Goal: Task Accomplishment & Management: Manage account settings

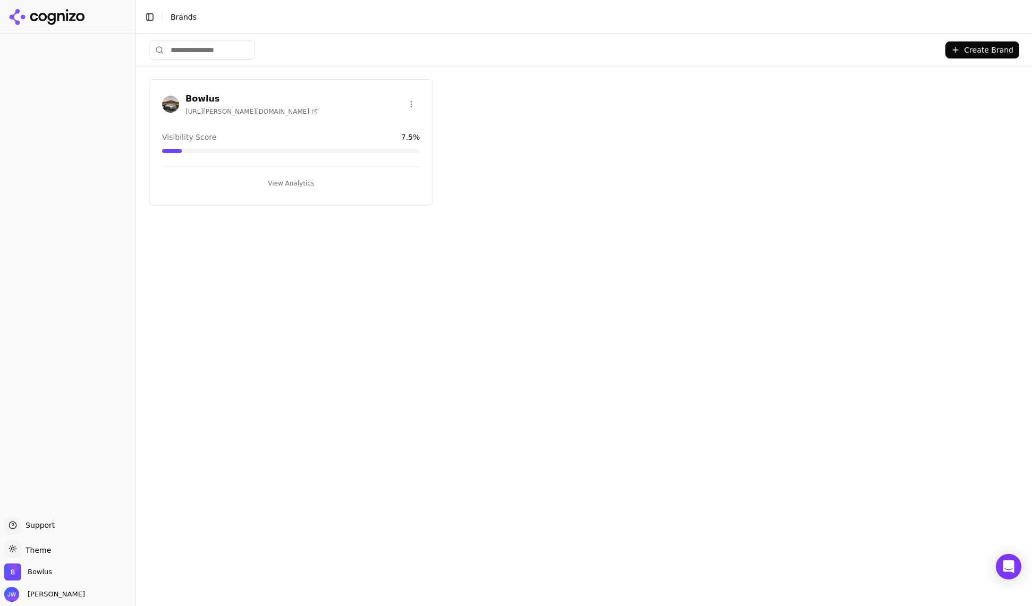
click at [310, 104] on div "[PERSON_NAME] [URL][PERSON_NAME][DOMAIN_NAME]" at bounding box center [291, 103] width 258 height 23
click at [203, 98] on h3 "Bowlus" at bounding box center [252, 98] width 132 height 13
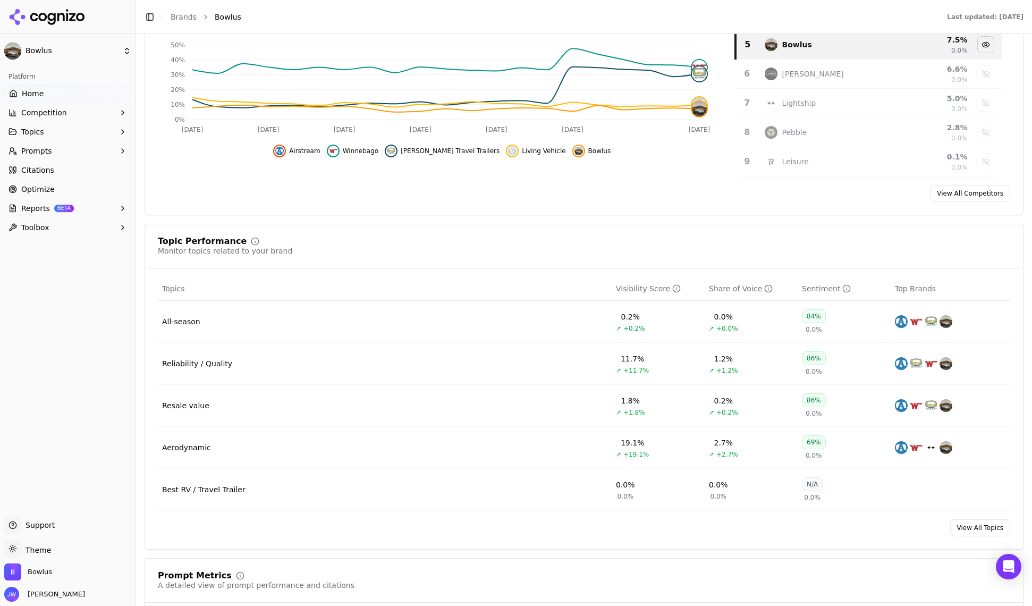
scroll to position [326, 0]
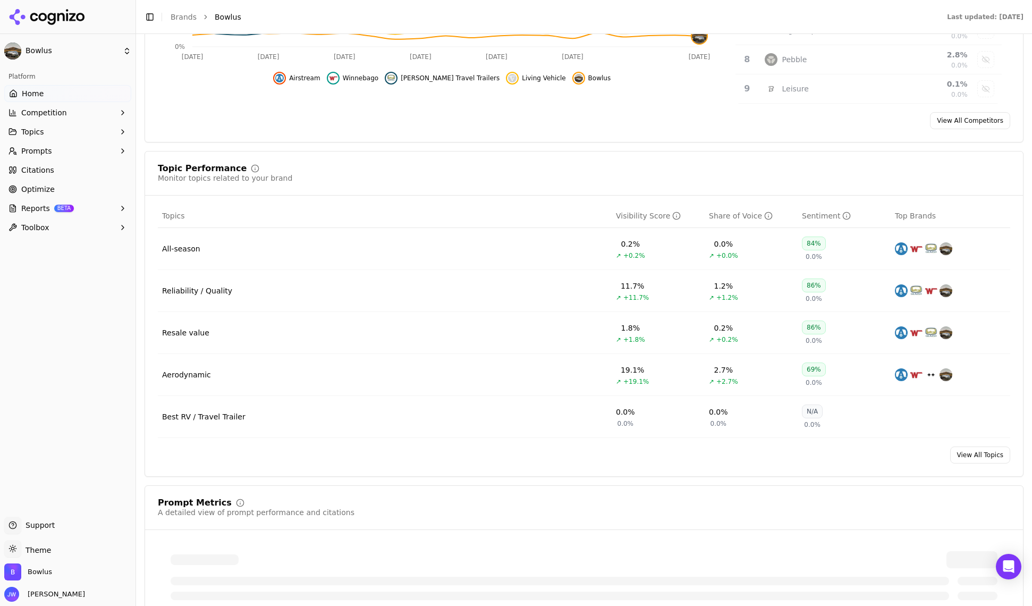
click at [846, 461] on link "View All Topics" at bounding box center [980, 455] width 60 height 17
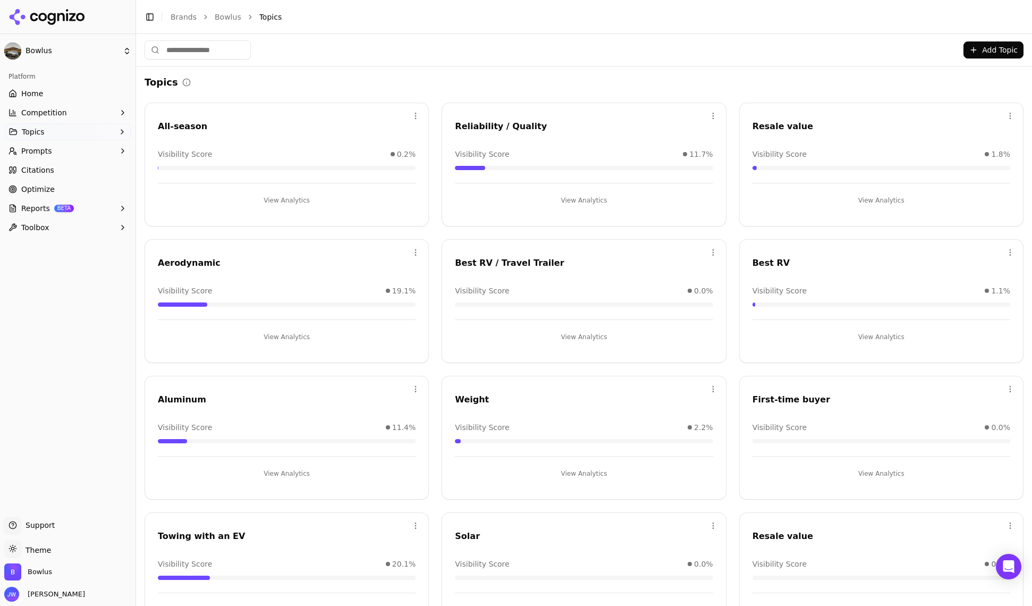
click at [89, 226] on button "Toolbox" at bounding box center [67, 227] width 127 height 17
click at [102, 154] on button "Prompts" at bounding box center [67, 150] width 127 height 17
click at [97, 131] on button "Topics" at bounding box center [67, 131] width 127 height 17
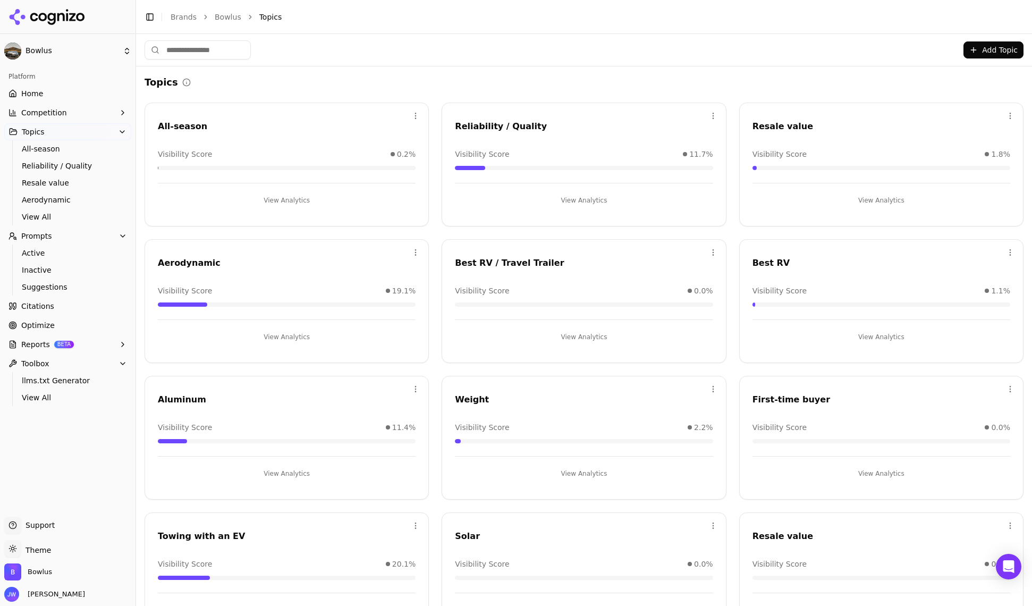
click at [102, 112] on button "Competition" at bounding box center [67, 112] width 127 height 17
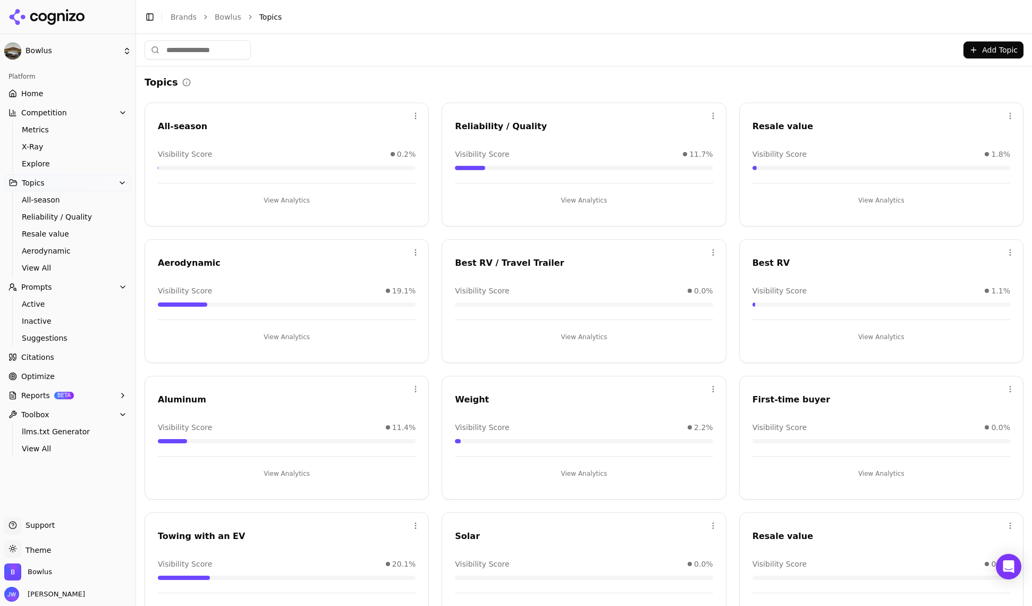
click at [104, 93] on link "Home" at bounding box center [67, 93] width 127 height 17
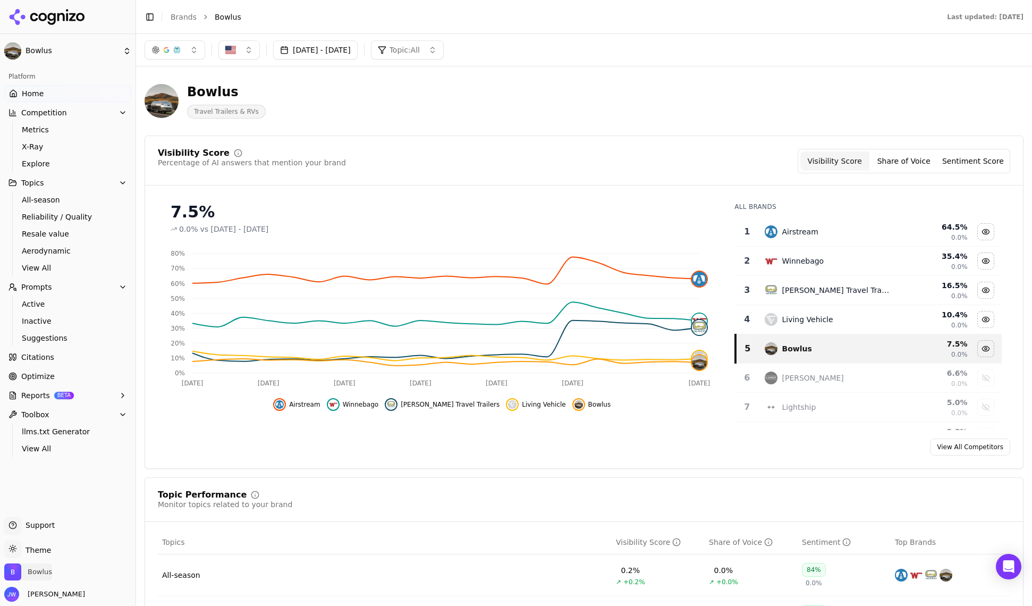
click at [41, 525] on span "Bowlus" at bounding box center [40, 572] width 24 height 10
click at [173, 525] on button "Manage" at bounding box center [173, 541] width 41 height 13
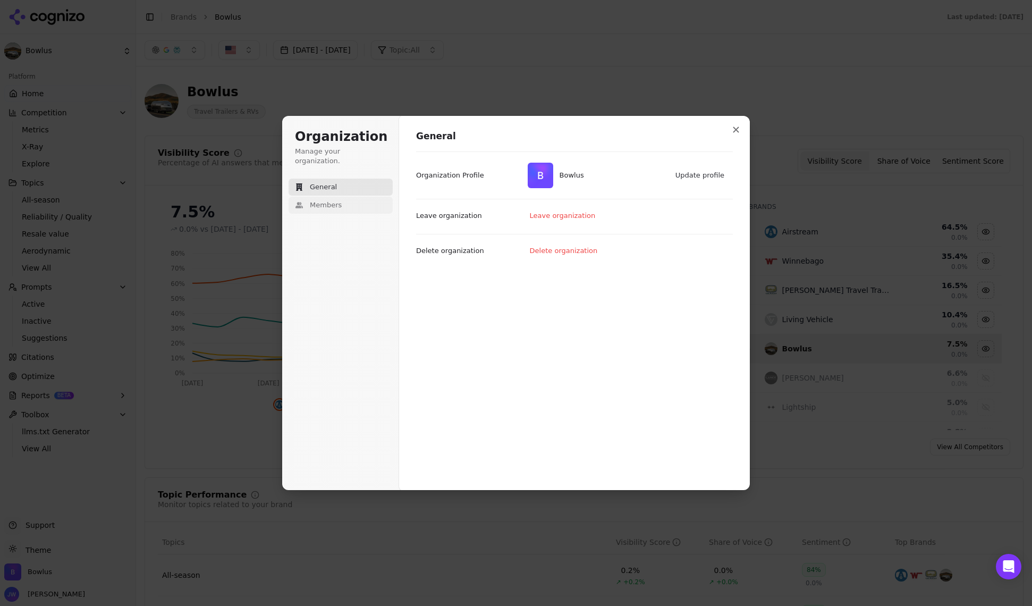
click at [332, 200] on span "Members" at bounding box center [326, 205] width 32 height 10
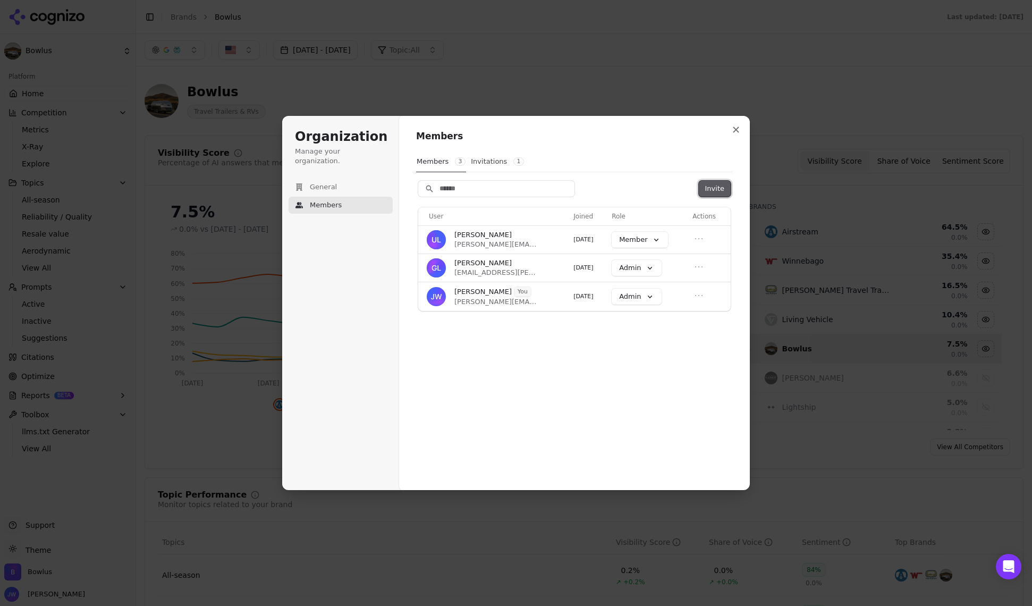
click at [720, 186] on button "Invite" at bounding box center [715, 189] width 32 height 16
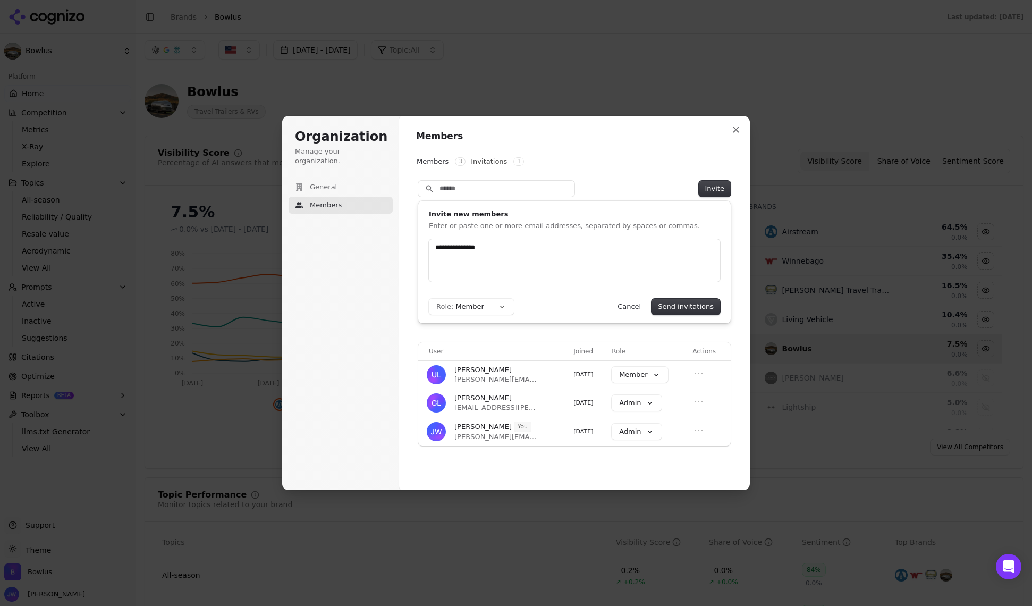
type input "**********"
click at [698, 316] on div "Invite new members Enter or paste one or more email addresses, separated by spa…" at bounding box center [574, 262] width 313 height 122
click at [698, 308] on button "Send invitations" at bounding box center [686, 307] width 69 height 16
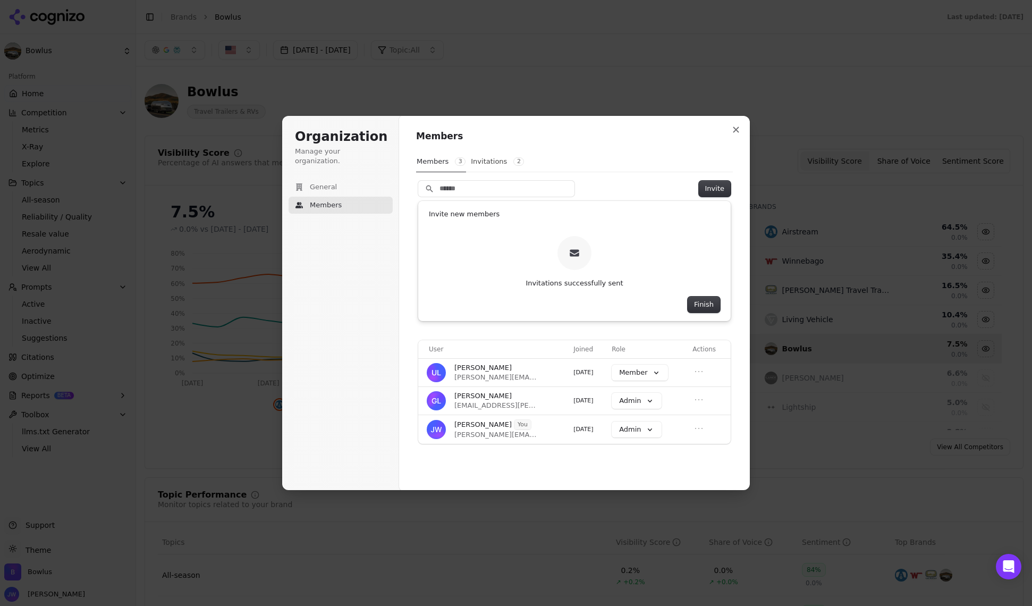
drag, startPoint x: 314, startPoint y: 290, endPoint x: 595, endPoint y: 191, distance: 297.4
click at [317, 294] on div "Organization Manage your organization. General Members" at bounding box center [342, 303] width 121 height 374
click at [742, 129] on button "Close modal" at bounding box center [736, 129] width 19 height 19
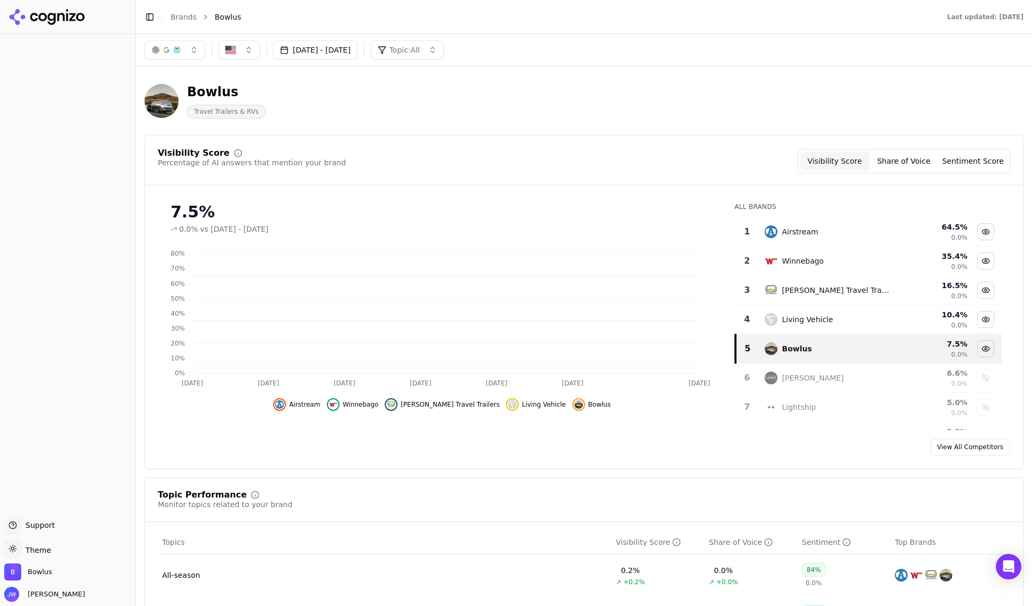
click at [54, 573] on div "Bowlus" at bounding box center [67, 573] width 127 height 21
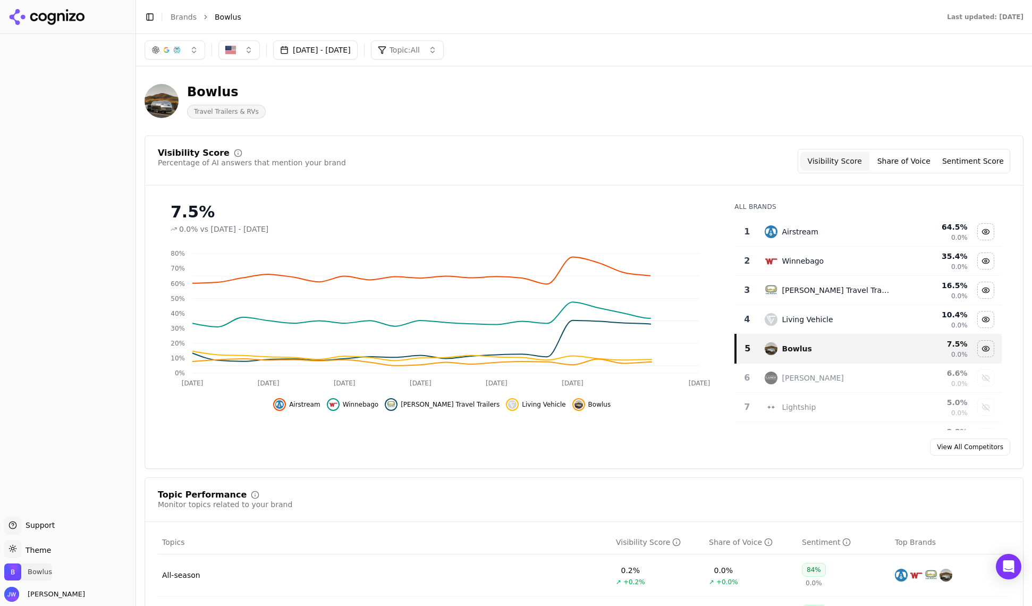
click at [43, 571] on span "Bowlus" at bounding box center [40, 572] width 24 height 10
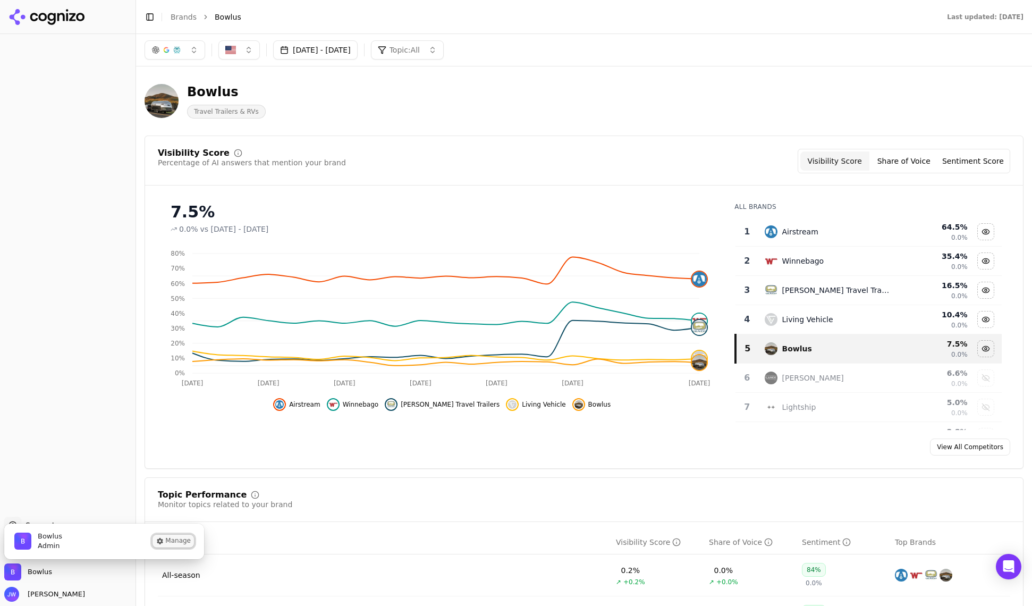
click at [179, 535] on button "Manage" at bounding box center [173, 541] width 41 height 13
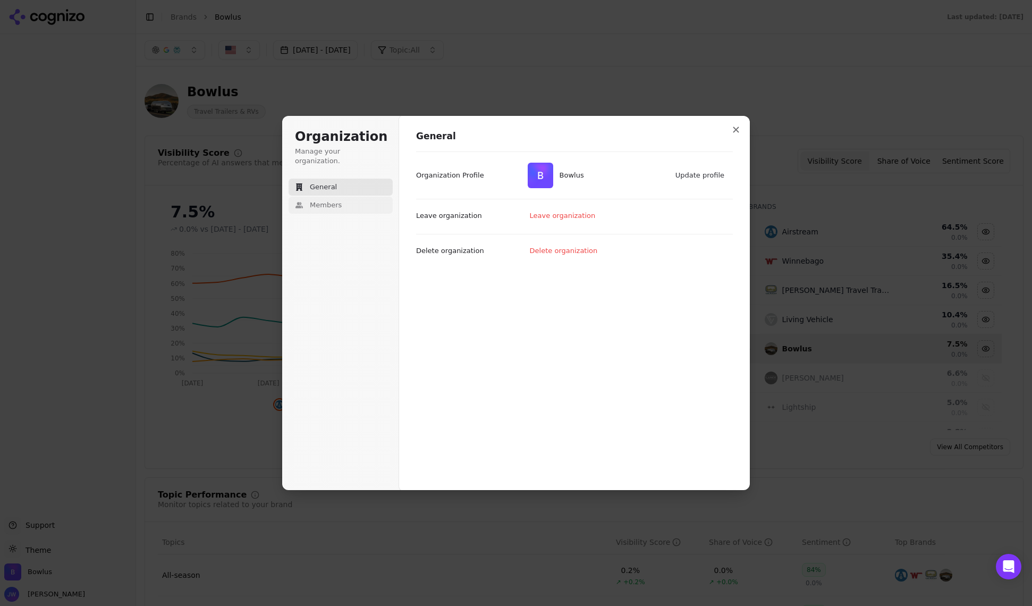
click at [320, 200] on span "Members" at bounding box center [326, 205] width 32 height 10
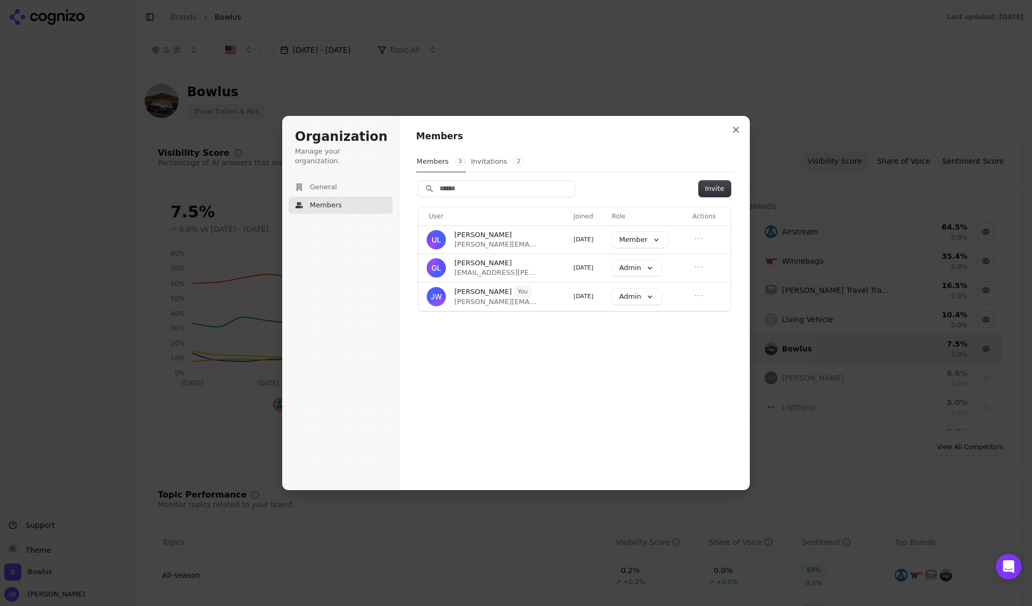
click at [497, 159] on button "Invitations 2" at bounding box center [497, 161] width 54 height 20
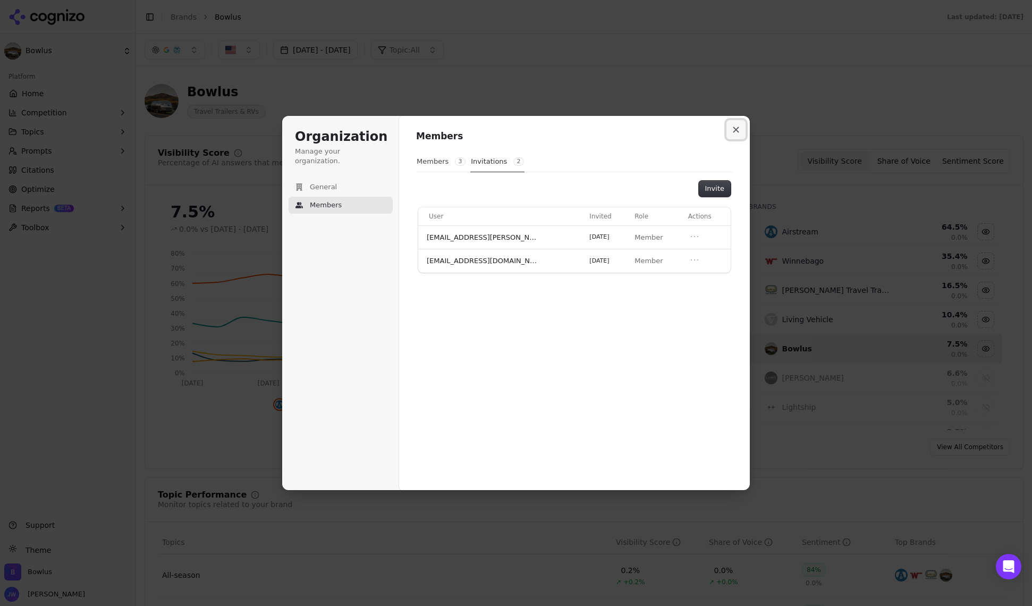
click at [737, 128] on icon "Close modal" at bounding box center [736, 130] width 6 height 6
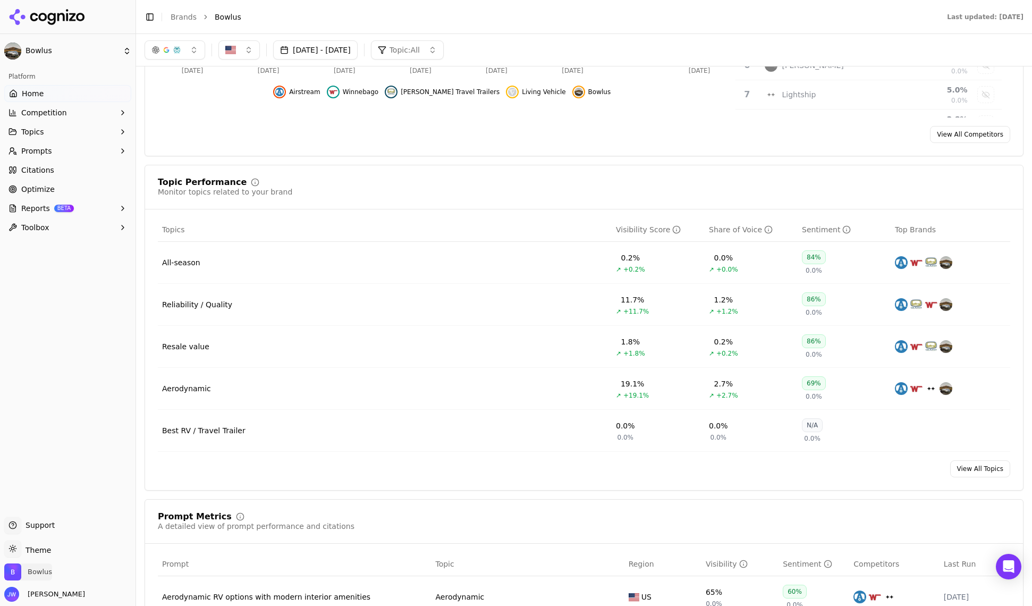
scroll to position [185, 0]
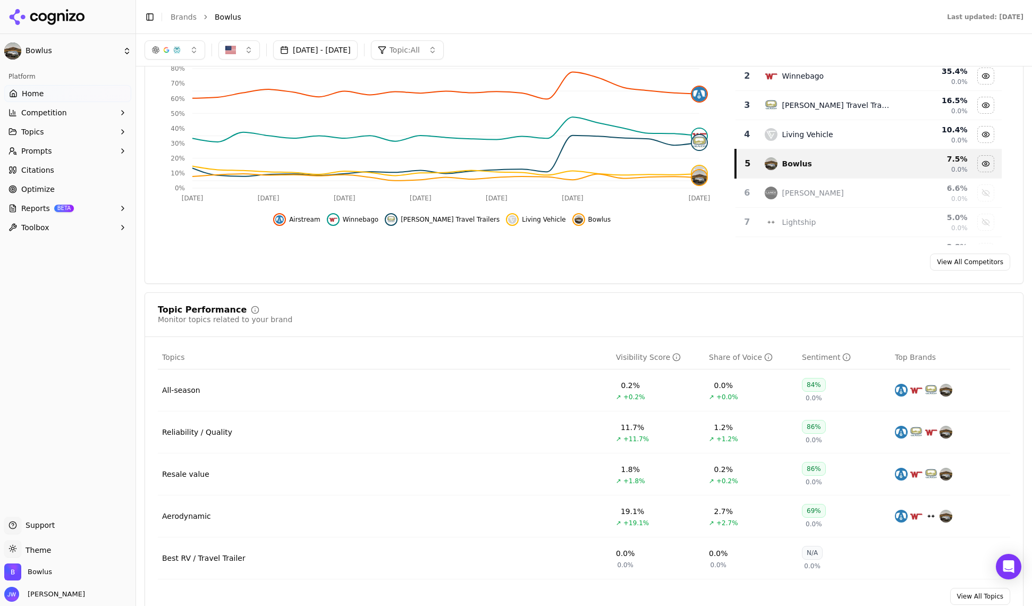
click at [78, 137] on button "Topics" at bounding box center [67, 131] width 127 height 17
click at [40, 216] on span "View All" at bounding box center [68, 217] width 92 height 11
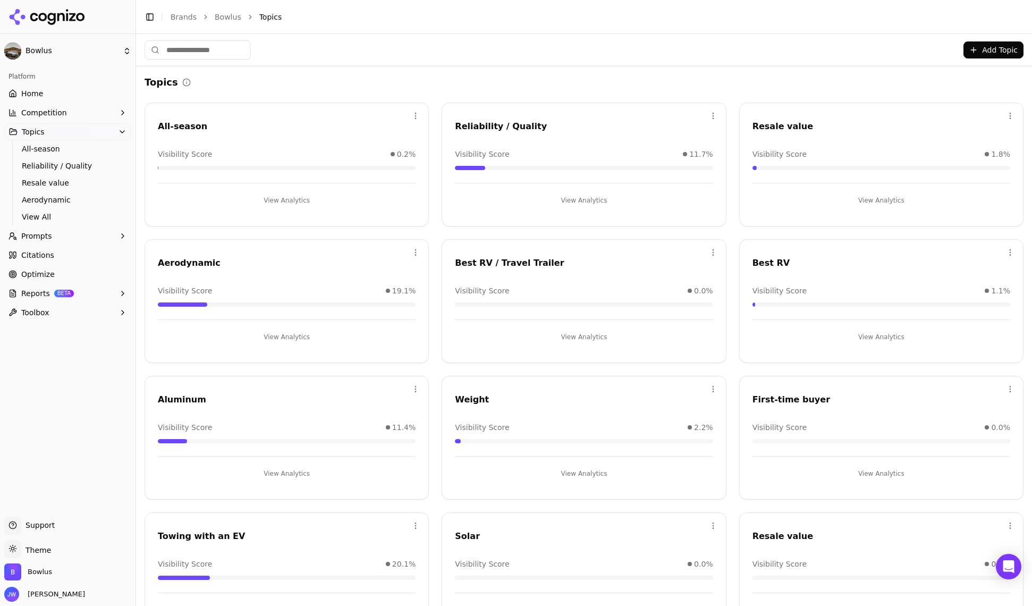
scroll to position [6, 0]
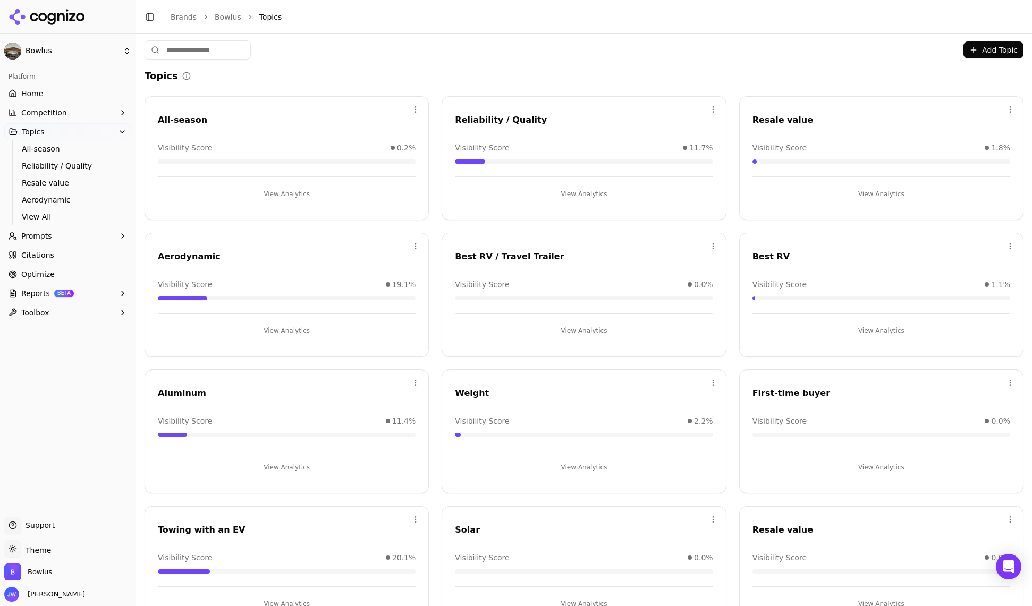
click at [167, 255] on div "Aerodynamic" at bounding box center [287, 256] width 258 height 13
click at [292, 330] on button "View Analytics" at bounding box center [287, 330] width 258 height 17
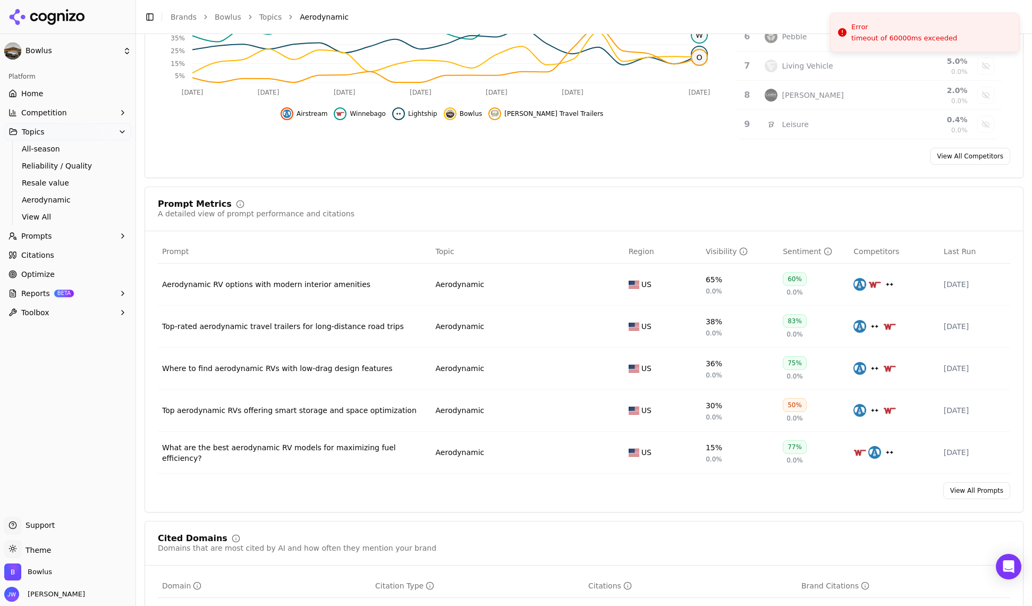
scroll to position [265, 0]
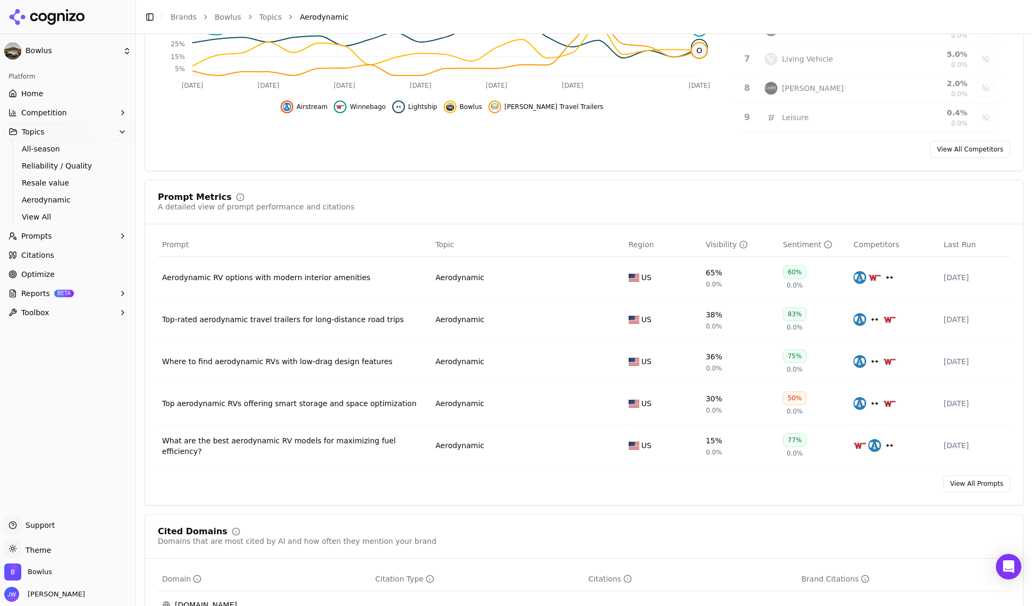
click at [986, 492] on link "View All Prompts" at bounding box center [977, 483] width 67 height 17
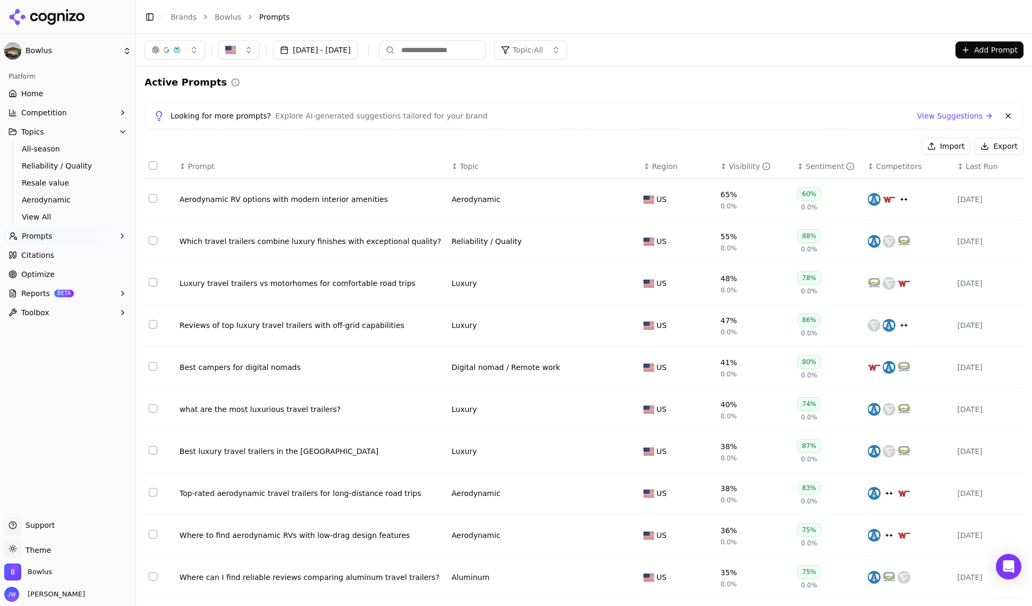
click at [190, 55] on button "button" at bounding box center [175, 49] width 61 height 19
click at [686, 117] on div "Looking for more prompts? Explore AI-generated suggestions tailored for your br…" at bounding box center [584, 116] width 861 height 13
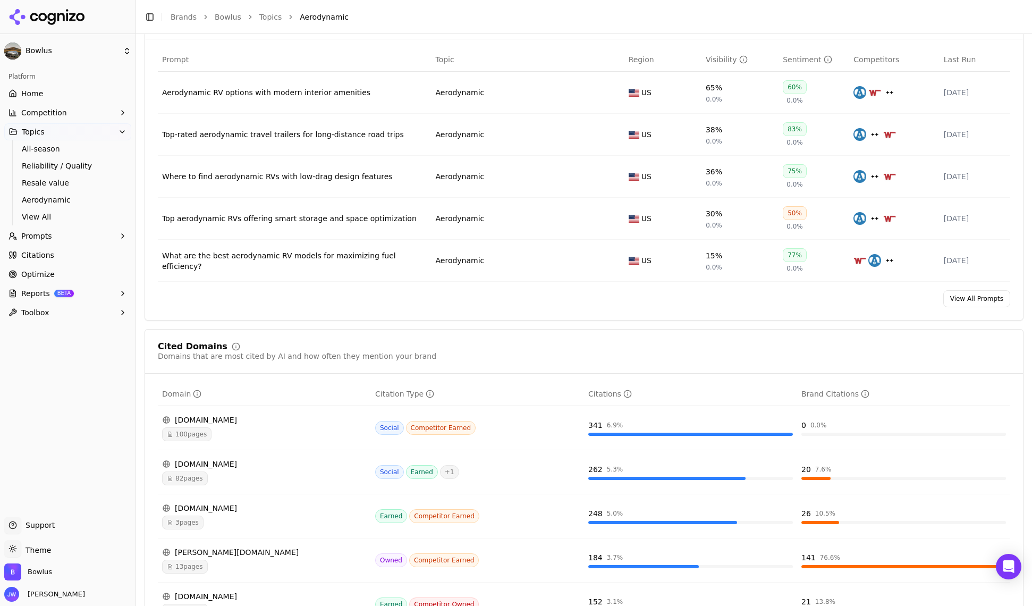
scroll to position [518, 0]
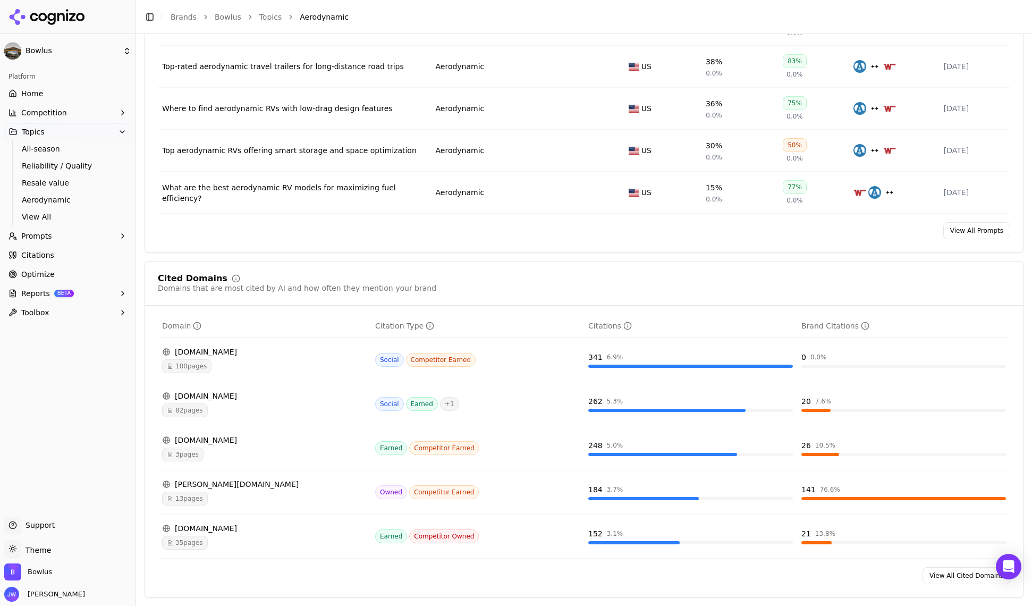
click at [188, 283] on div "Cited Domains" at bounding box center [193, 278] width 70 height 9
click at [187, 283] on div "Cited Domains" at bounding box center [193, 278] width 70 height 9
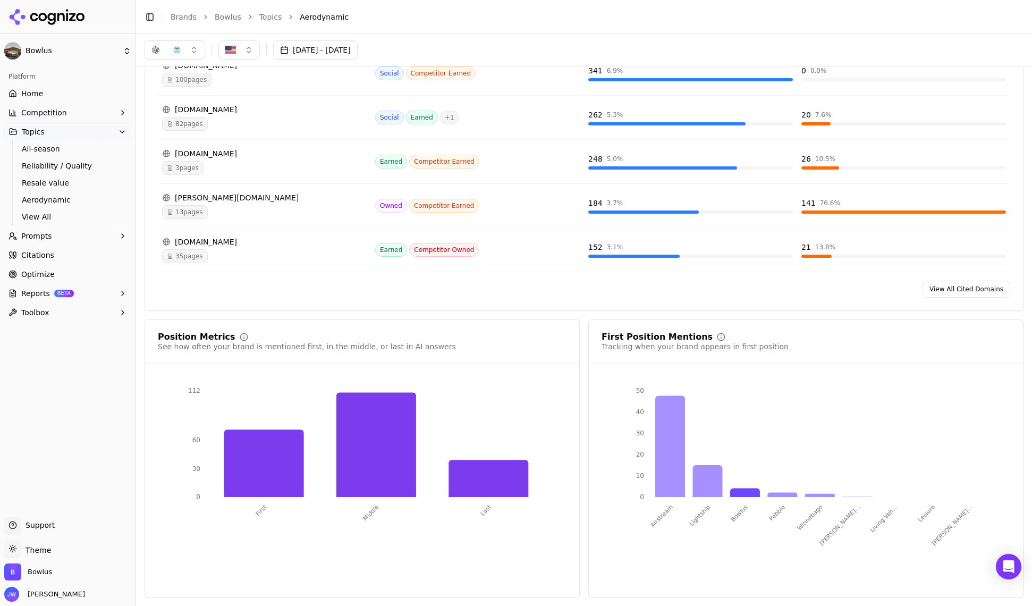
scroll to position [627, 0]
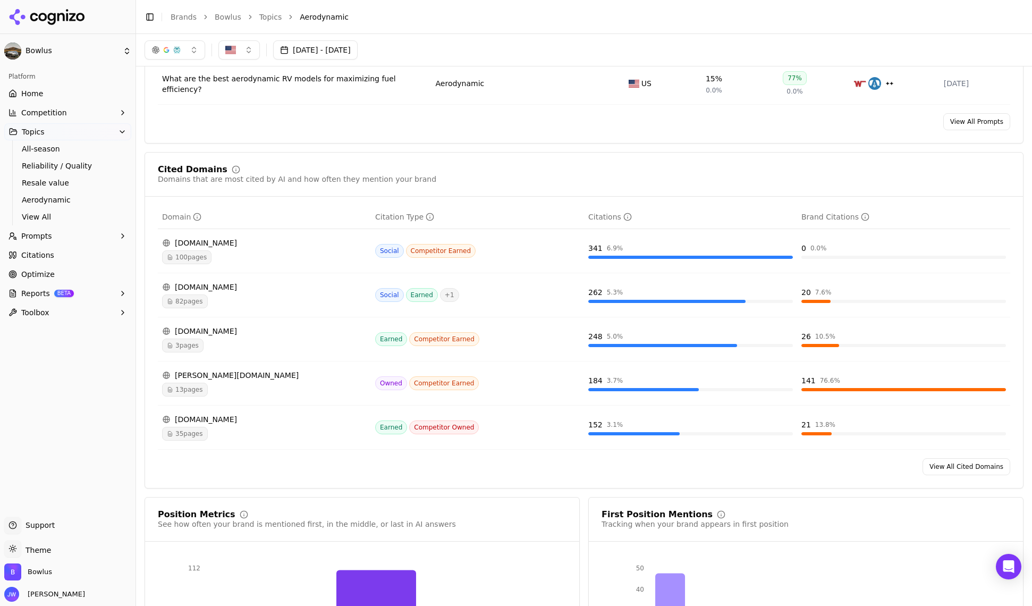
click at [238, 292] on div "youtube.com" at bounding box center [264, 287] width 205 height 11
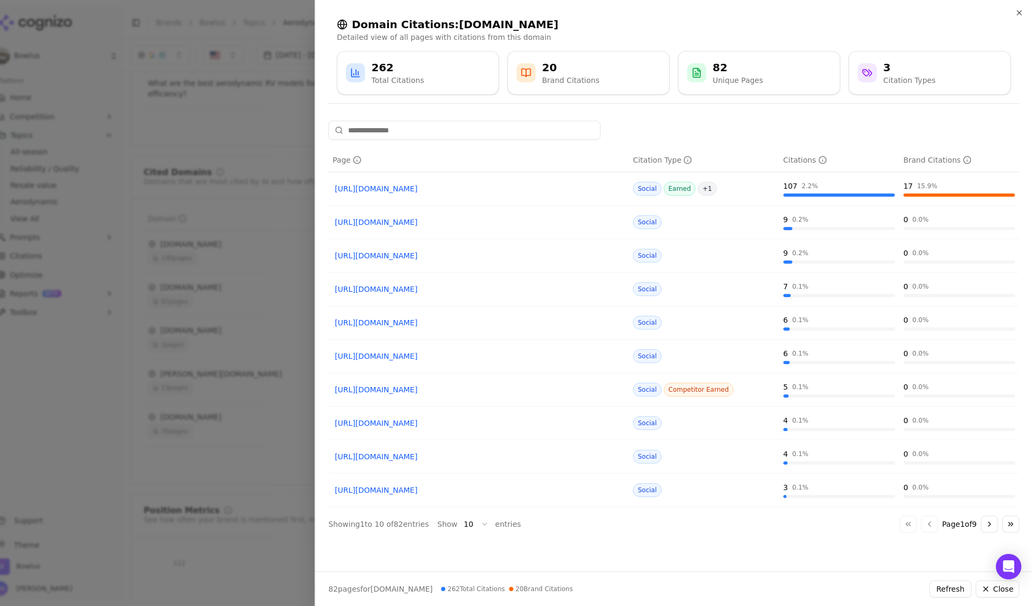
click at [393, 353] on link "https://youtube.com/watch?v=wu-2aywH1jQ" at bounding box center [479, 356] width 288 height 11
click at [411, 393] on link "https://youtube.com/watch?v=tfOBhr4w0Gg&t=255" at bounding box center [479, 389] width 288 height 11
click at [415, 423] on link "https://youtube.com/watch?v=I6PMLp0j4-s" at bounding box center [479, 423] width 288 height 11
drag, startPoint x: 422, startPoint y: 458, endPoint x: 423, endPoint y: 473, distance: 15.0
click at [422, 458] on link "https://youtube.com/watch?v=Y3KfcPq1mp8" at bounding box center [479, 456] width 288 height 11
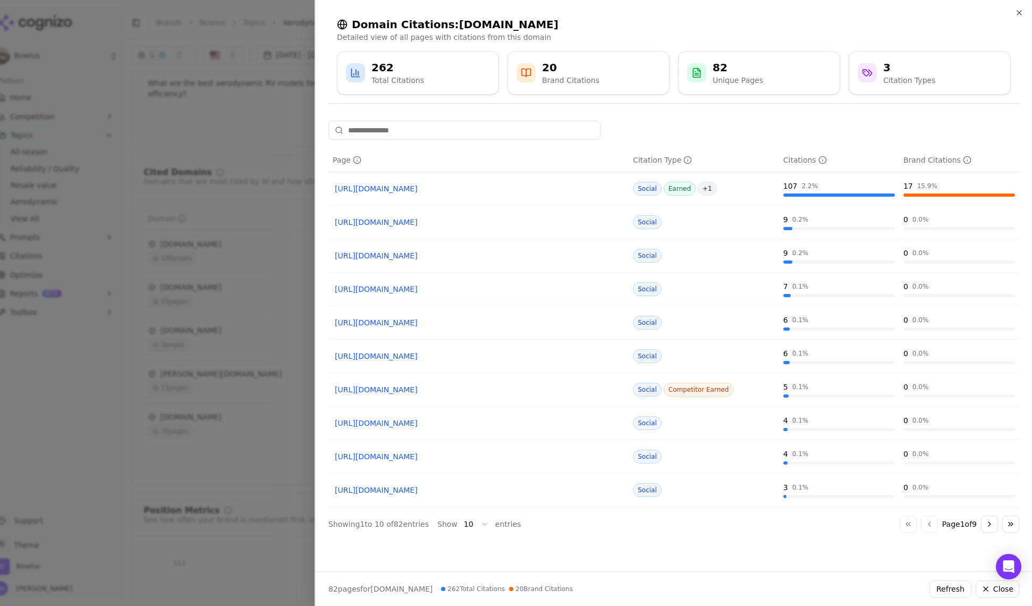
click at [429, 489] on link "https://youtube.com/watch?v=9R3NEErQEz0" at bounding box center [479, 490] width 288 height 11
click at [273, 178] on div at bounding box center [516, 303] width 1032 height 606
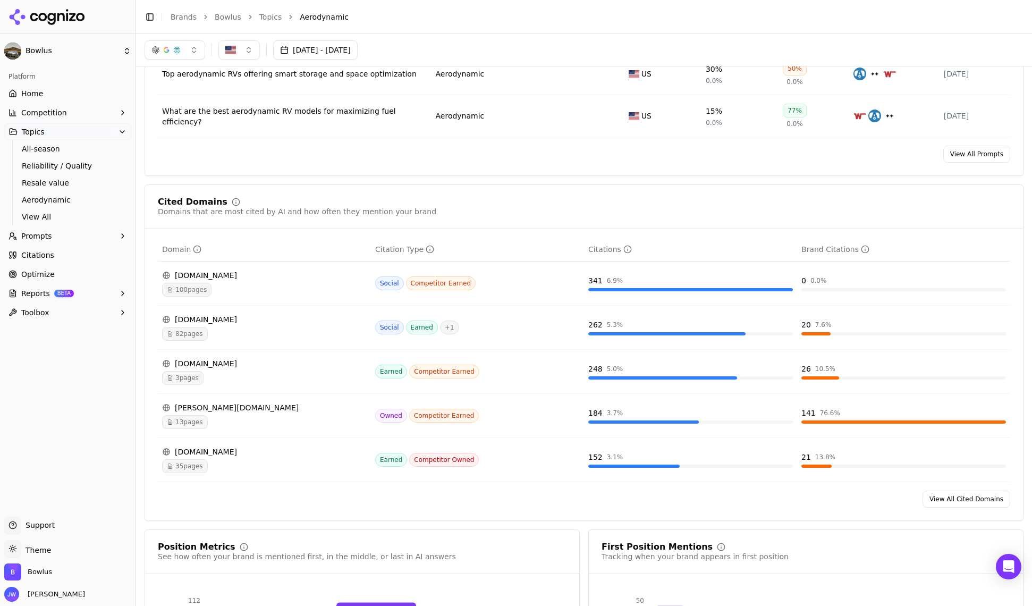
scroll to position [0, 0]
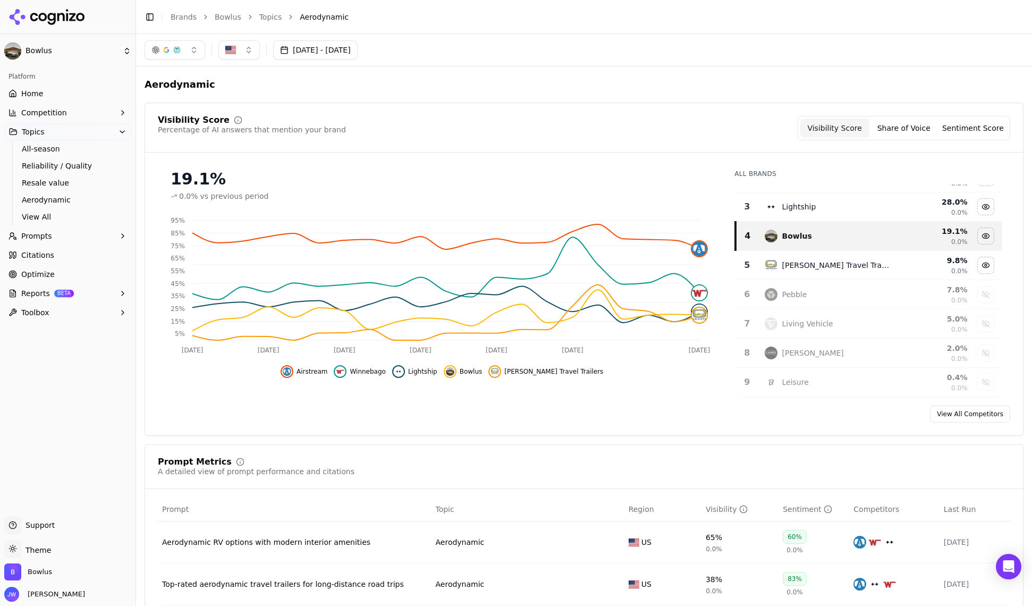
click at [171, 52] on div "button" at bounding box center [166, 50] width 30 height 9
click at [211, 113] on div "Google AI Overviews" at bounding box center [174, 114] width 101 height 28
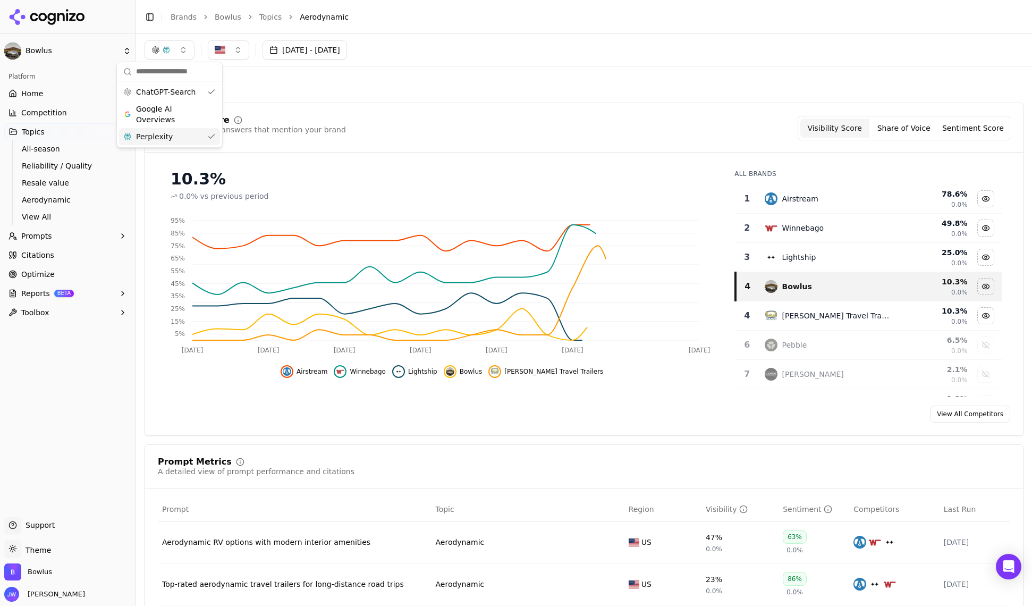
click at [191, 136] on div "Perplexity" at bounding box center [169, 136] width 101 height 17
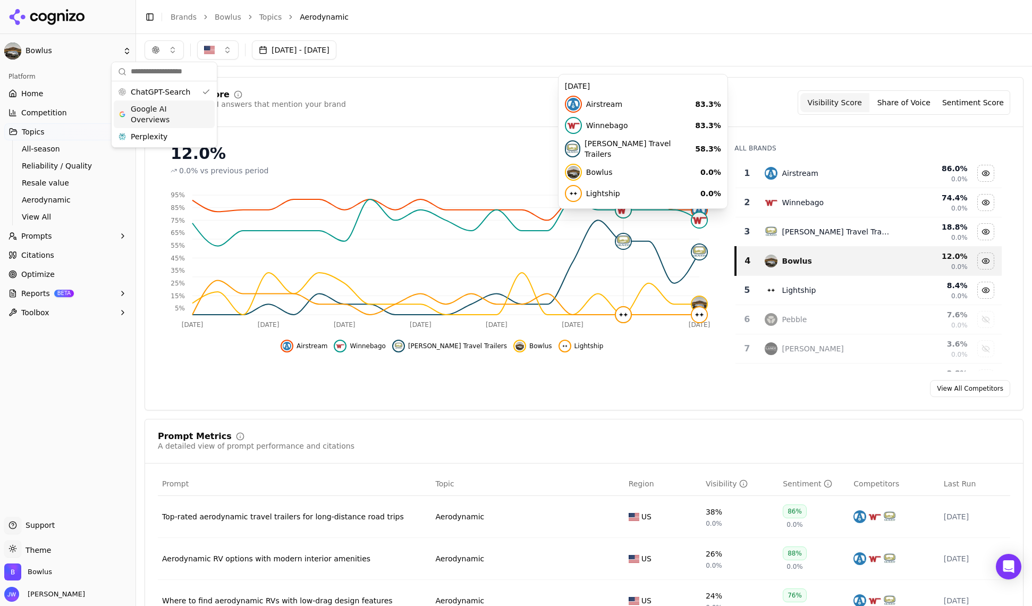
scroll to position [248, 0]
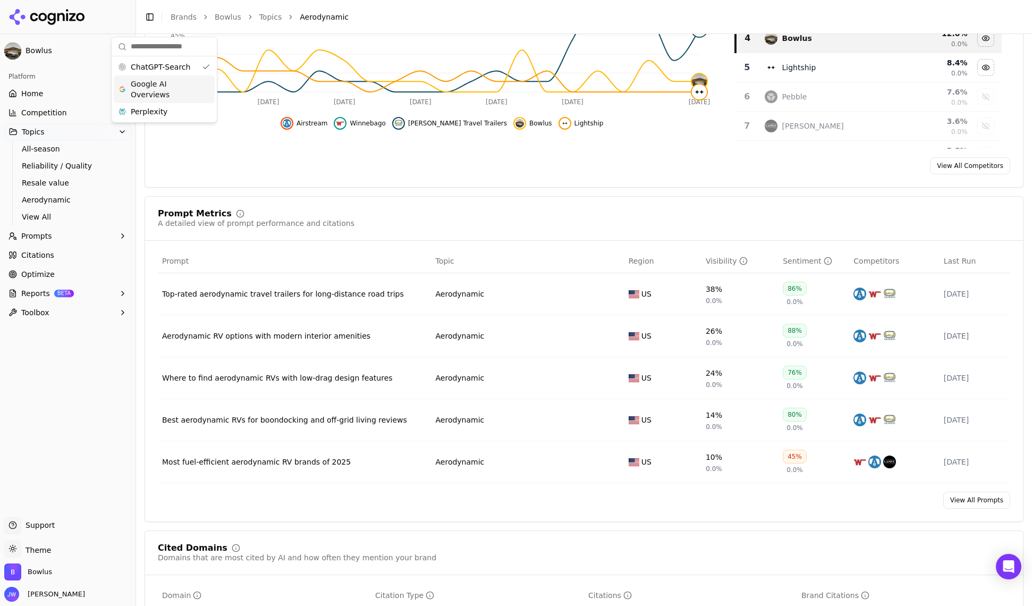
click at [755, 526] on div "Aerodynamic Visibility Score Percentage of AI answers that mention your brand V…" at bounding box center [584, 490] width 879 height 1327
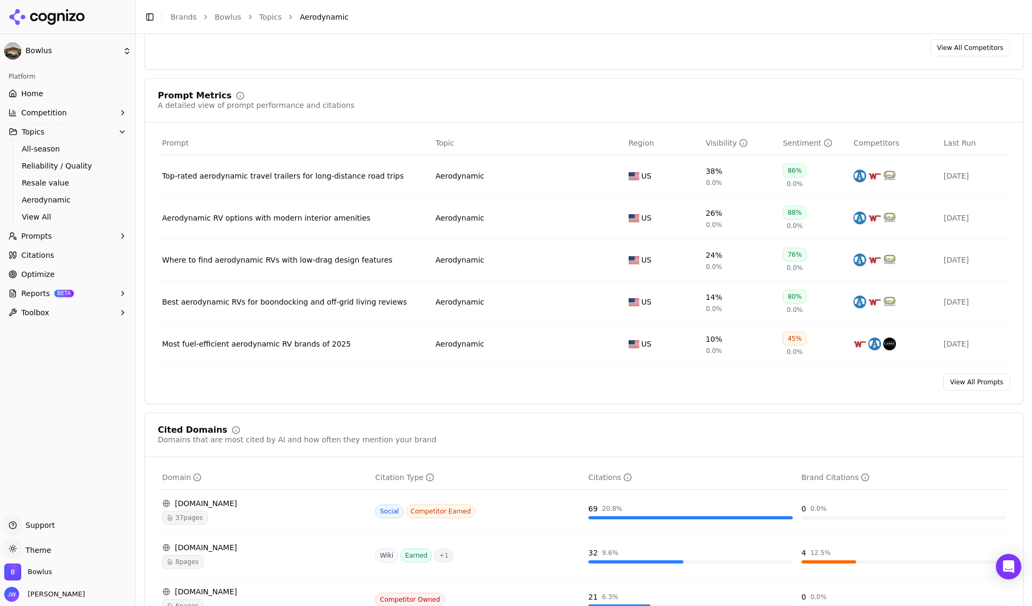
scroll to position [585, 0]
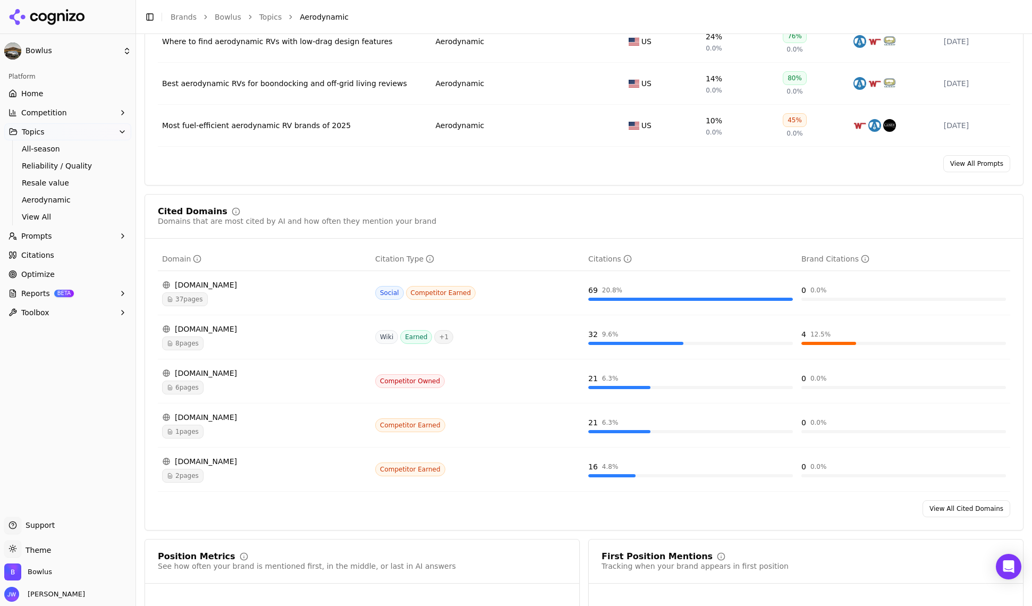
click at [967, 510] on link "View All Cited Domains" at bounding box center [967, 508] width 88 height 17
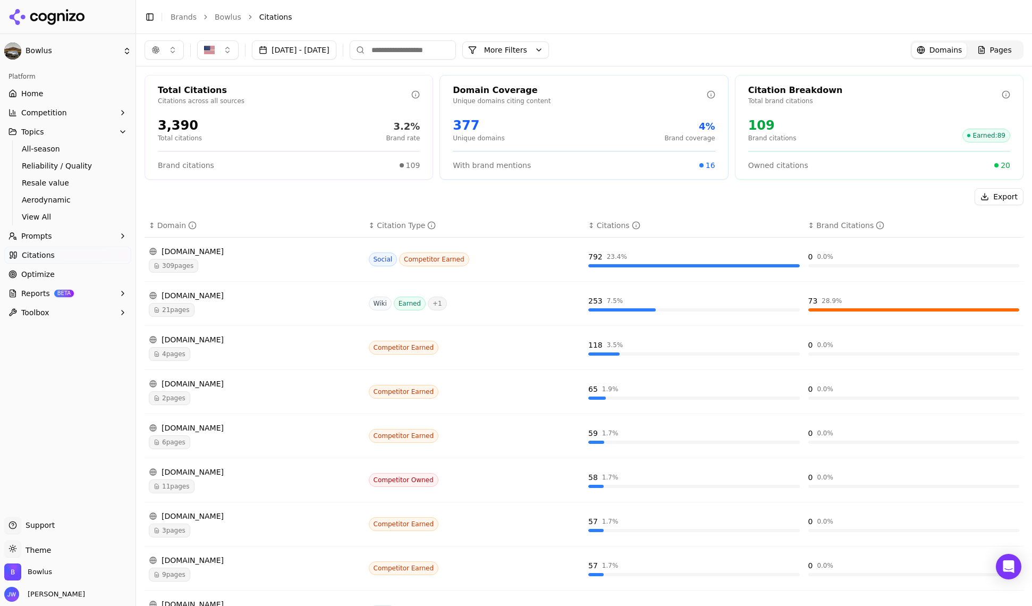
click at [226, 15] on link "Bowlus" at bounding box center [228, 17] width 27 height 11
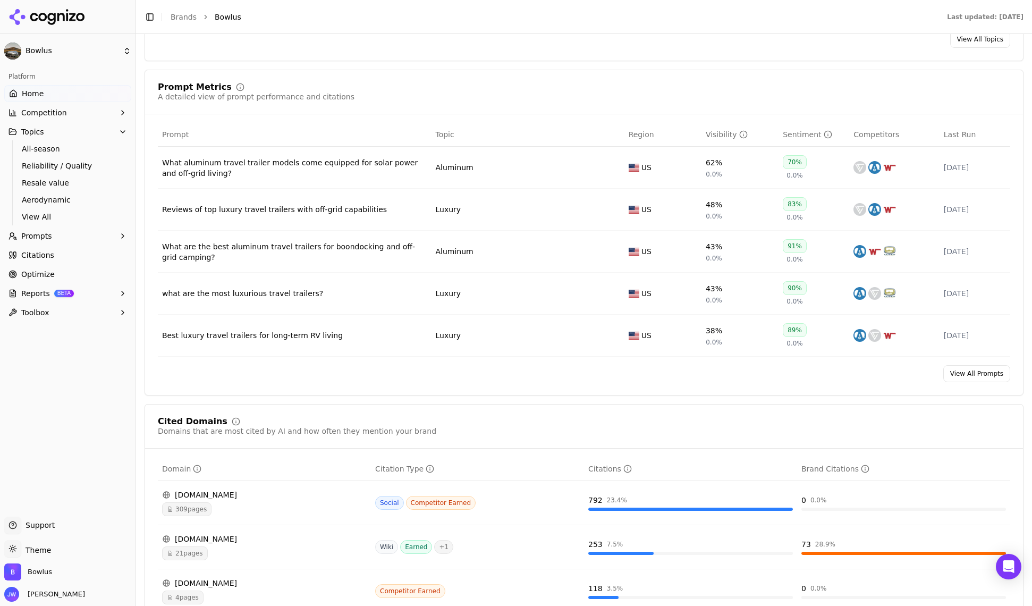
scroll to position [163, 0]
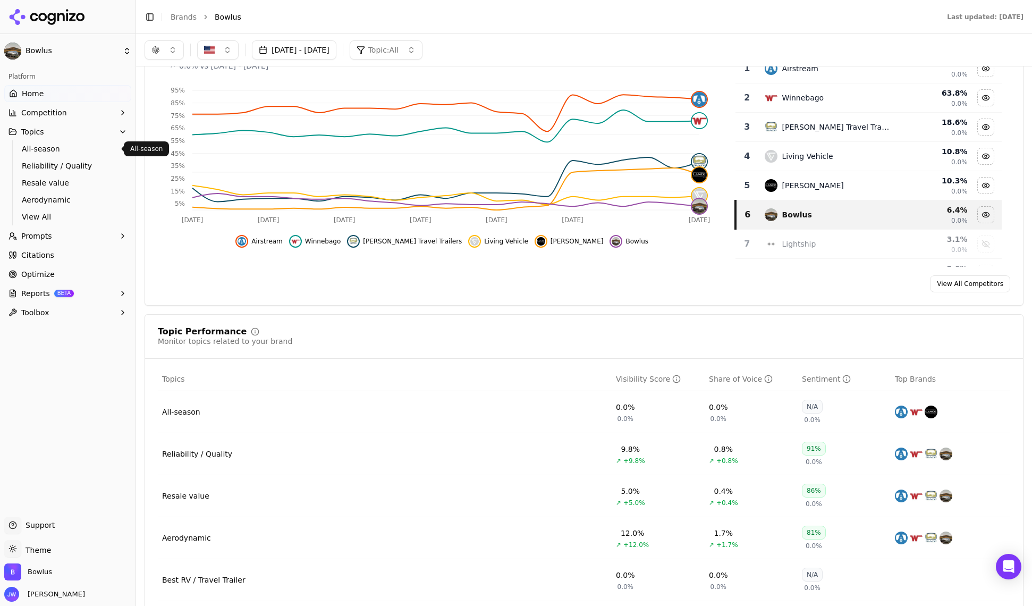
click at [62, 148] on span "All-season" at bounding box center [68, 149] width 92 height 11
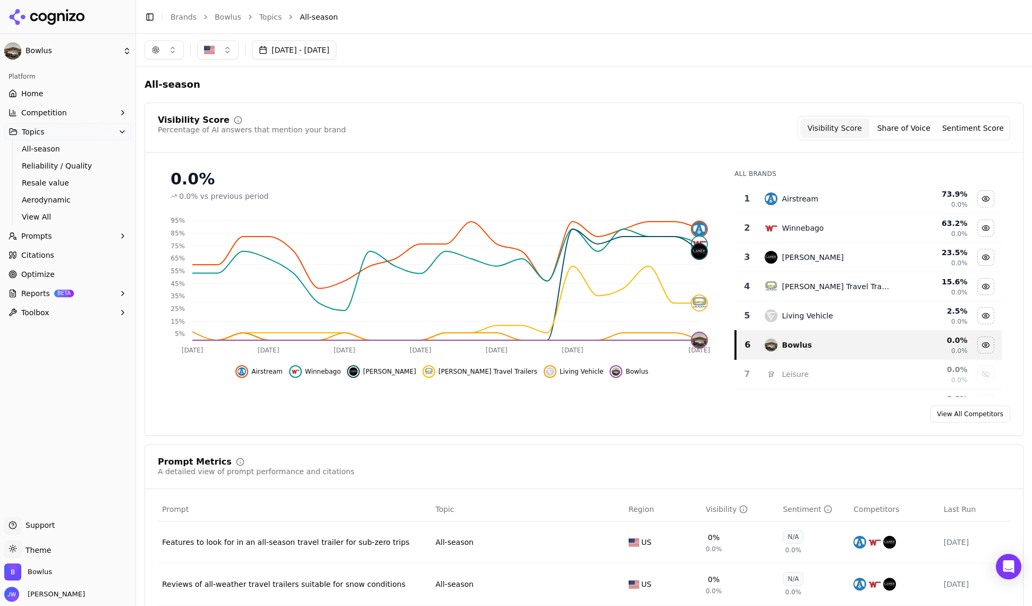
click at [167, 53] on button "button" at bounding box center [164, 49] width 39 height 19
click at [162, 114] on span "Google AI Overviews" at bounding box center [164, 114] width 67 height 21
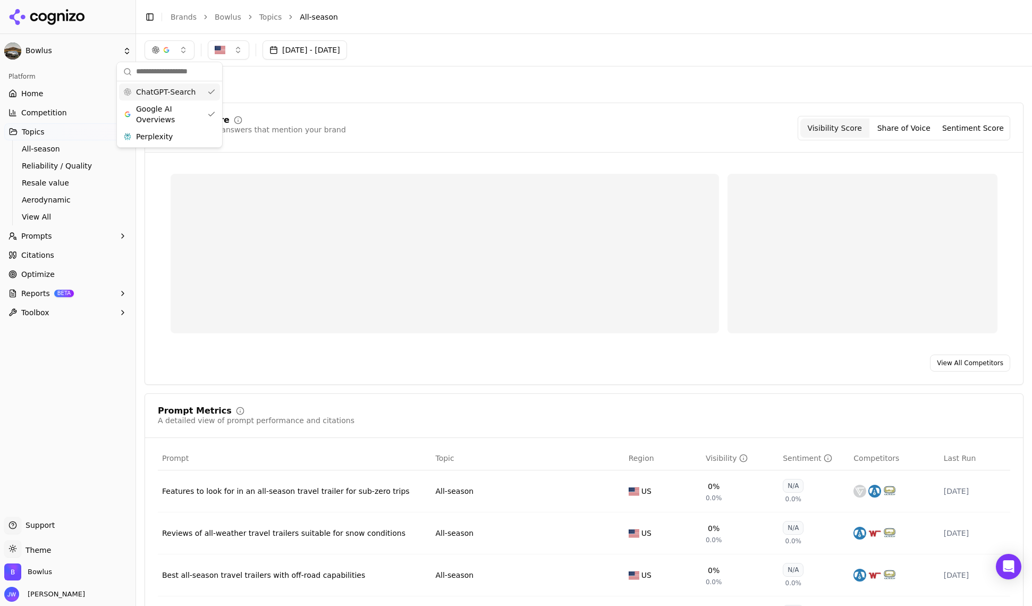
click at [164, 90] on span "ChatGPT-Search" at bounding box center [166, 92] width 60 height 11
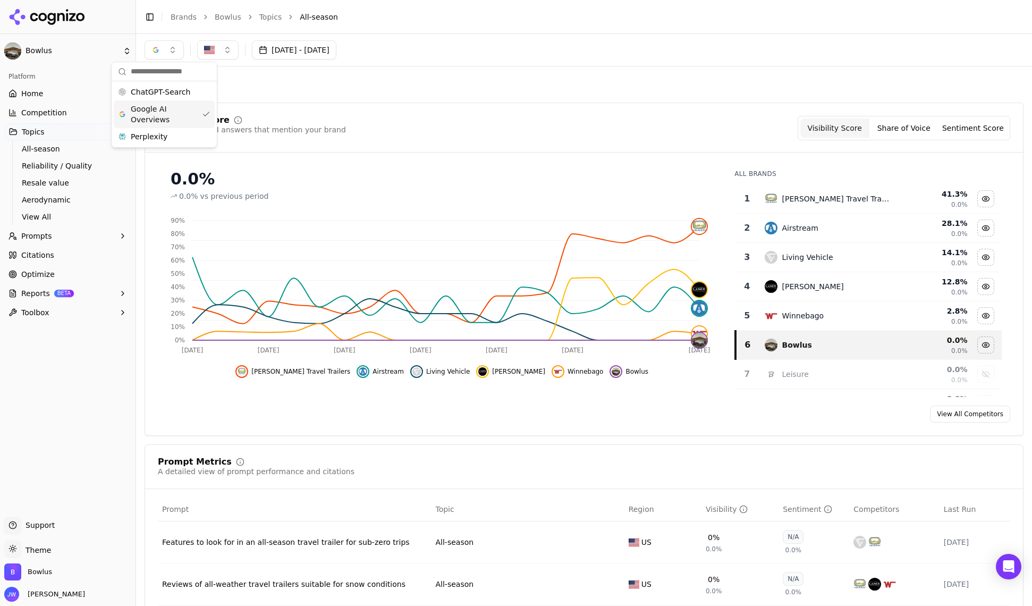
click at [445, 41] on div "[DATE] - [DATE]" at bounding box center [584, 49] width 879 height 19
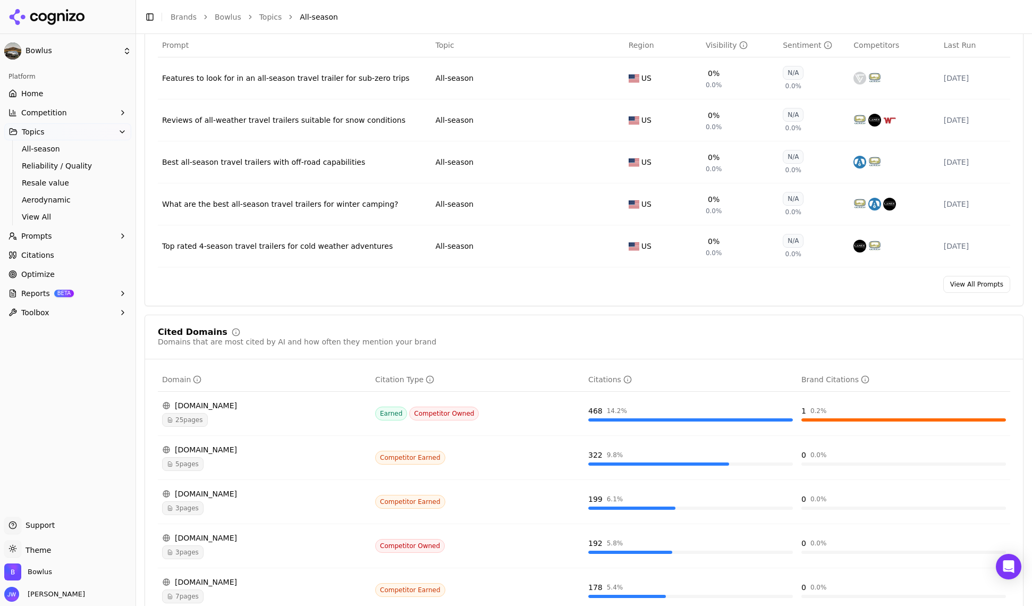
scroll to position [531, 0]
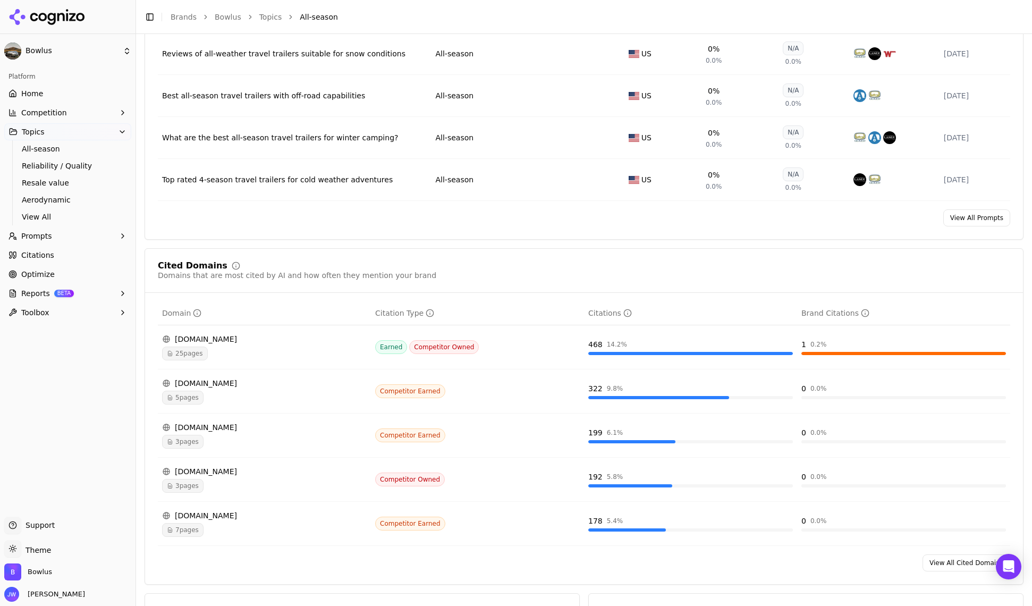
click at [952, 560] on link "View All Cited Domains" at bounding box center [967, 562] width 88 height 17
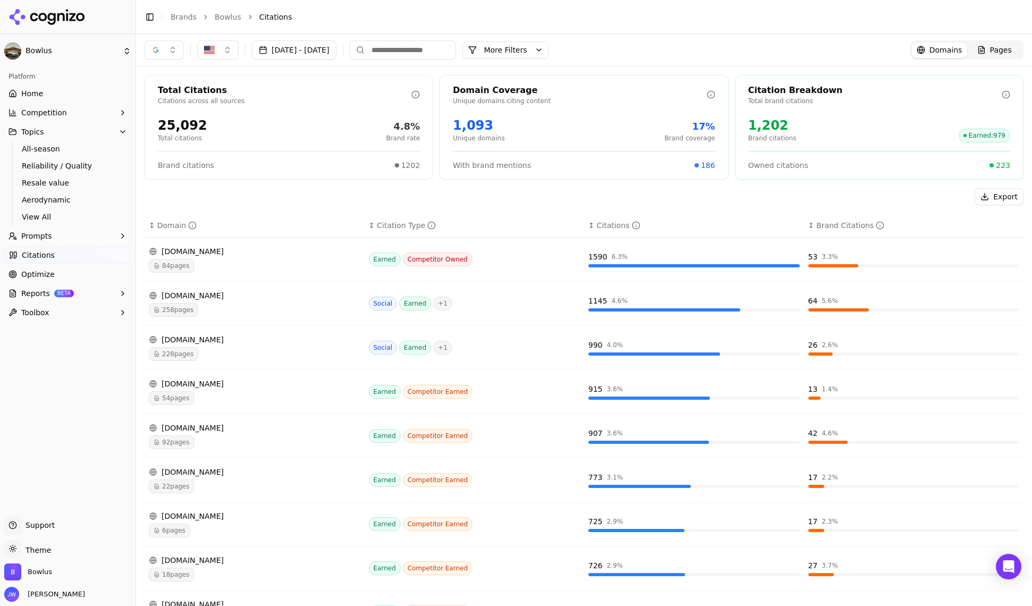
click at [165, 50] on button "button" at bounding box center [164, 49] width 39 height 19
click at [171, 127] on div "Google AI Overviews" at bounding box center [164, 114] width 101 height 28
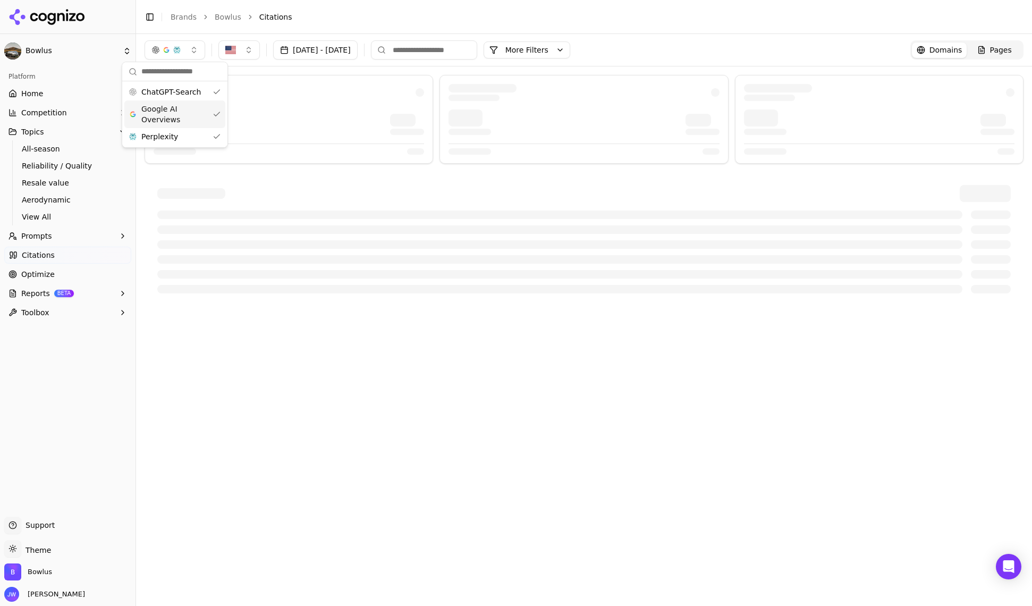
click at [177, 111] on span "Google AI Overviews" at bounding box center [174, 114] width 67 height 21
click at [179, 94] on span "ChatGPT-Search" at bounding box center [166, 92] width 60 height 11
click at [681, 21] on li "Citations" at bounding box center [630, 17] width 743 height 11
click at [166, 54] on button "button" at bounding box center [164, 49] width 39 height 19
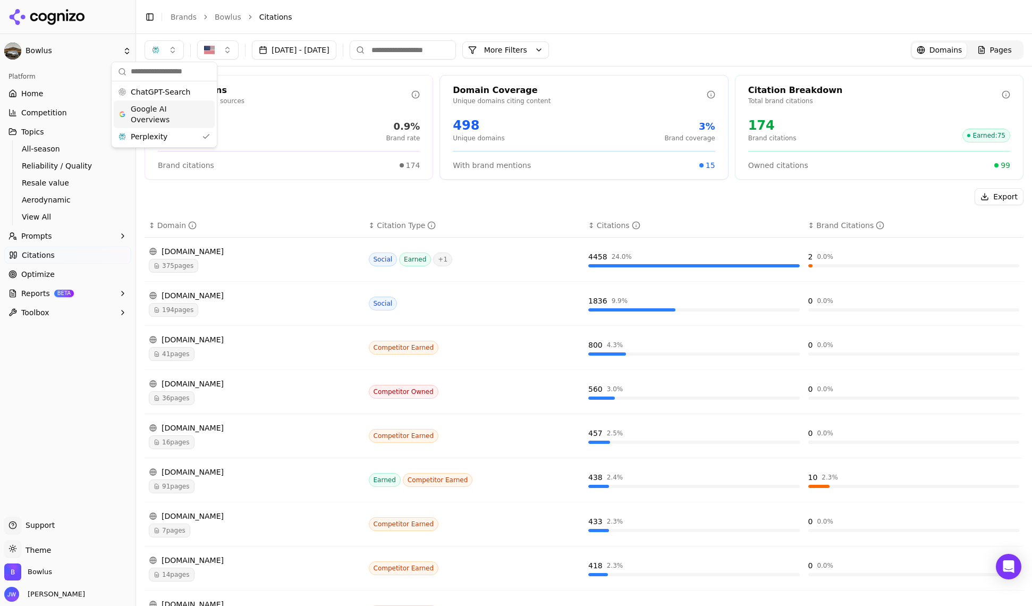
click at [763, 20] on li "Citations" at bounding box center [630, 17] width 743 height 11
click at [168, 60] on div "Aug 23, 2025 - Sep 22, 2025 More More Filters Domains Pages" at bounding box center [584, 50] width 896 height 32
click at [168, 57] on button "button" at bounding box center [164, 49] width 39 height 19
click at [173, 98] on div "ChatGPT-Search" at bounding box center [164, 91] width 101 height 17
click at [173, 115] on span "Google AI Overviews" at bounding box center [169, 114] width 67 height 21
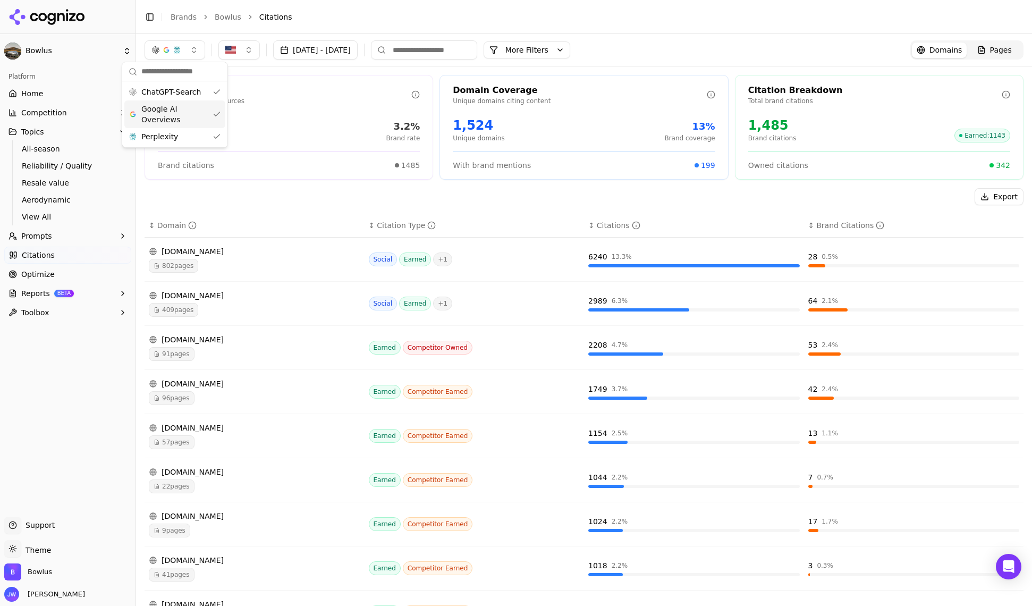
click at [573, 27] on header "Toggle Sidebar Brands Bowlus Citations" at bounding box center [584, 17] width 896 height 34
